Goal: Information Seeking & Learning: Learn about a topic

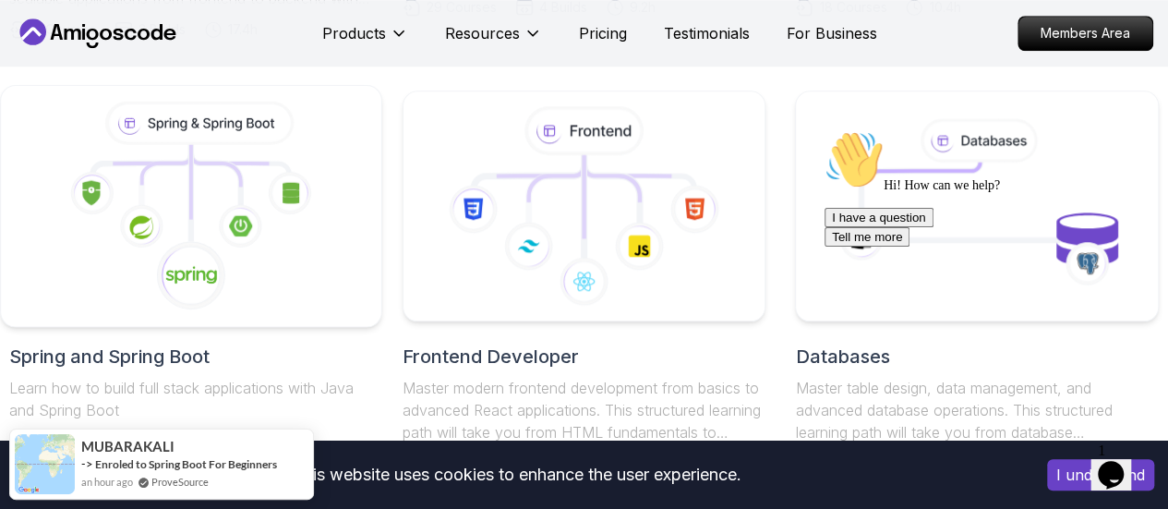
click at [212, 213] on icon at bounding box center [191, 207] width 349 height 210
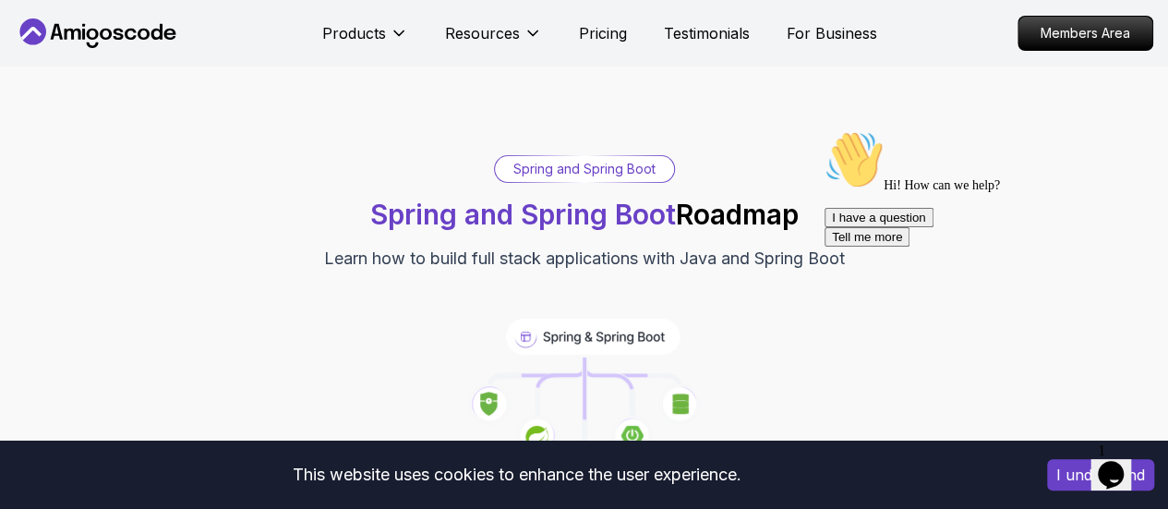
scroll to position [266, 0]
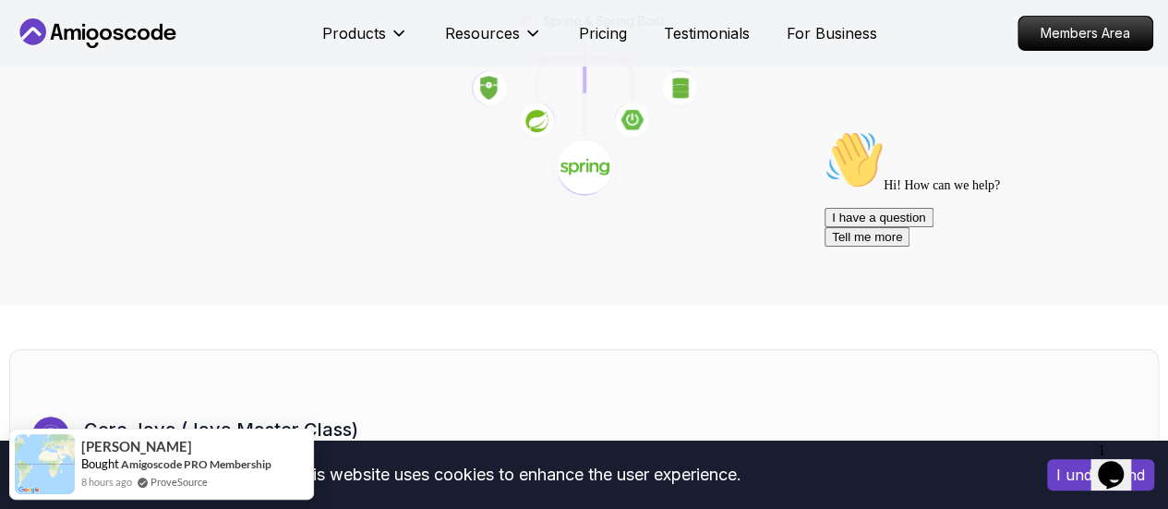
scroll to position [201, 0]
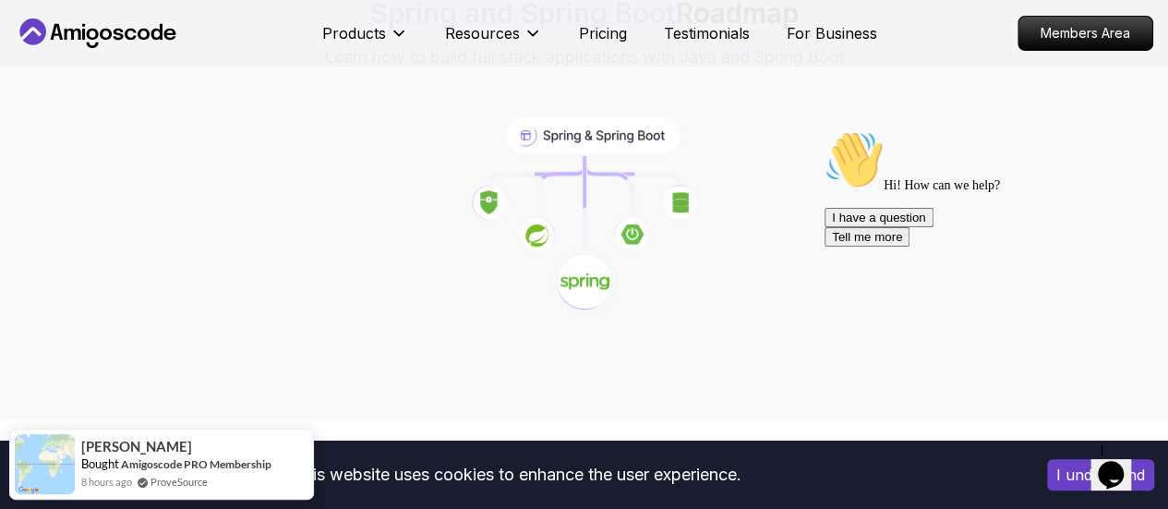
click at [568, 137] on icon at bounding box center [592, 134] width 175 height 37
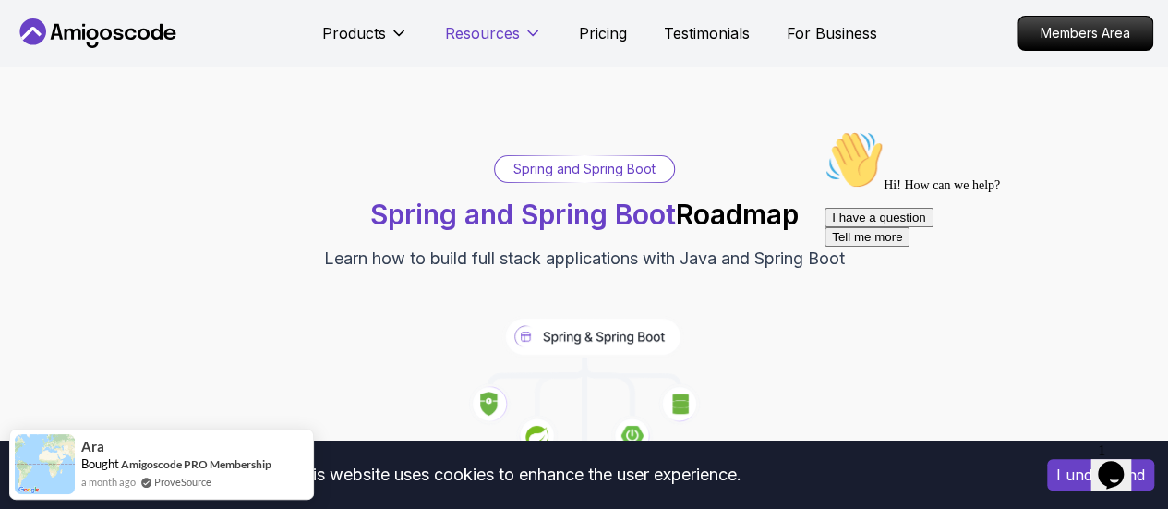
scroll to position [272, 0]
